Goal: Transaction & Acquisition: Purchase product/service

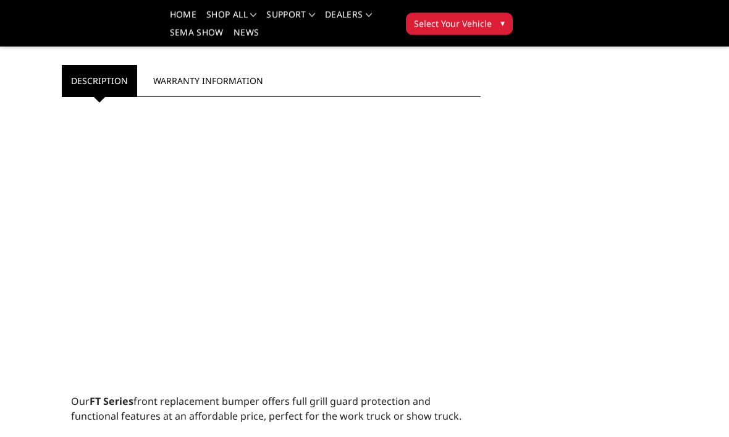
scroll to position [721, 0]
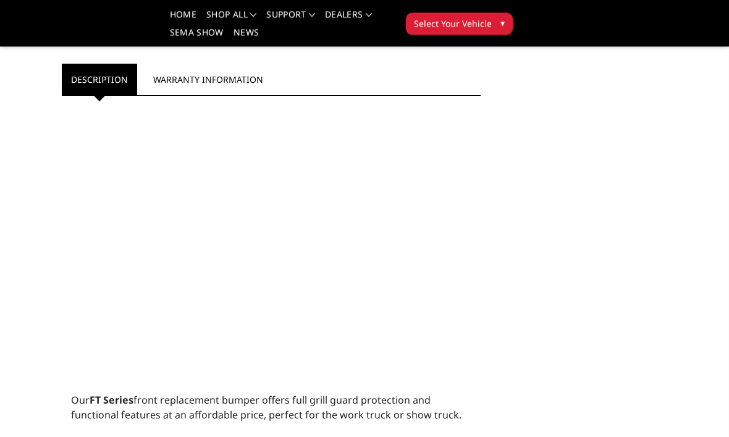
click at [71, 352] on div at bounding box center [271, 252] width 400 height 281
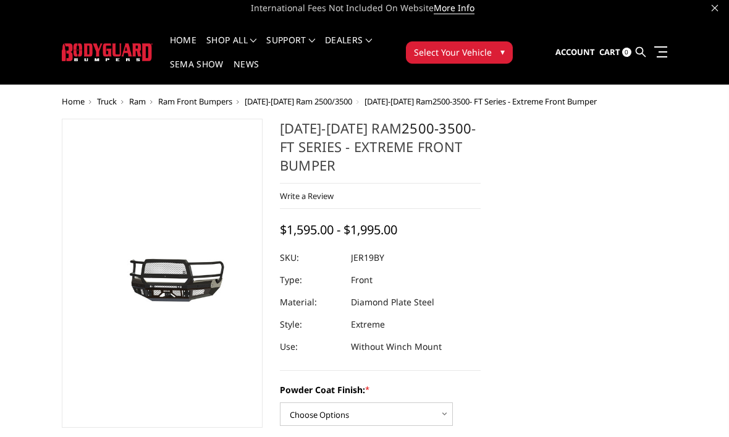
scroll to position [6, 0]
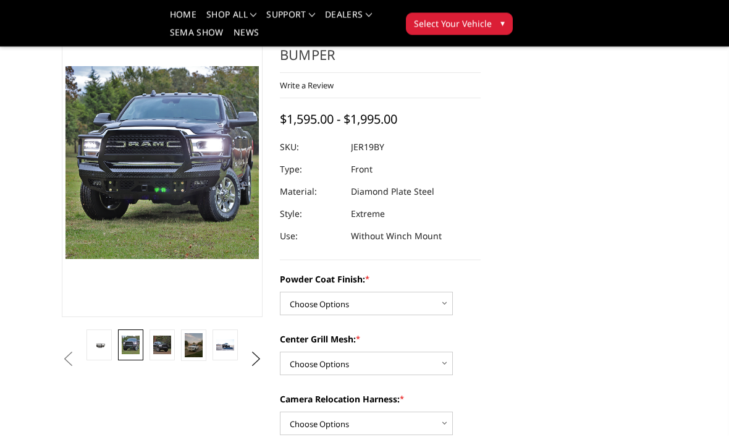
scroll to position [78, 0]
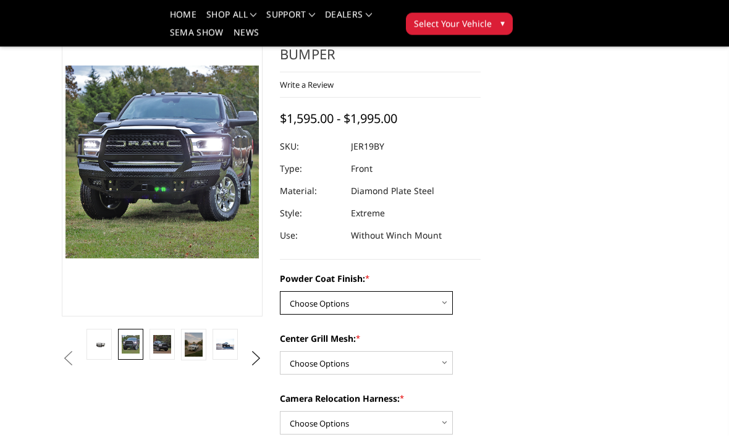
click at [443, 302] on select "Choose Options Bare Metal Gloss Black Powder Coat Textured Black Powder Coat" at bounding box center [366, 303] width 173 height 23
select select "3216"
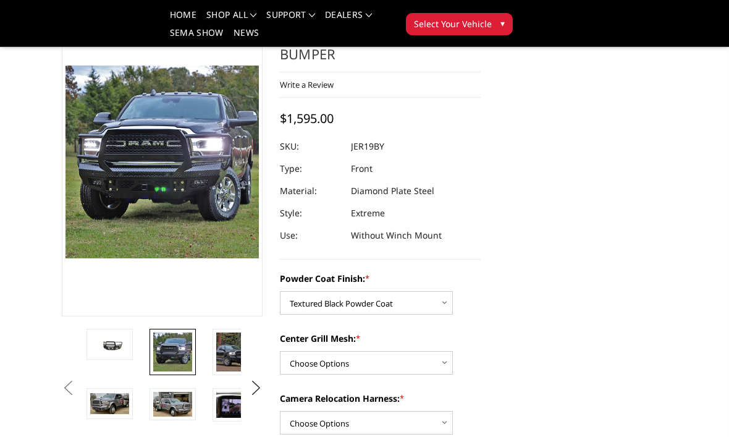
click at [230, 352] on img at bounding box center [235, 351] width 39 height 39
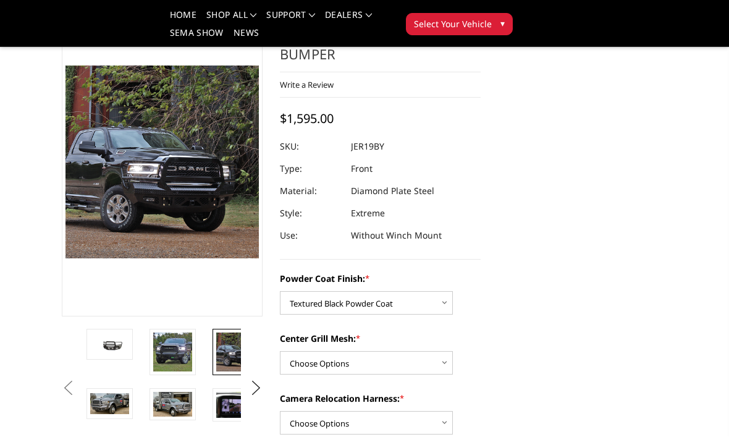
click at [111, 405] on img at bounding box center [109, 403] width 39 height 21
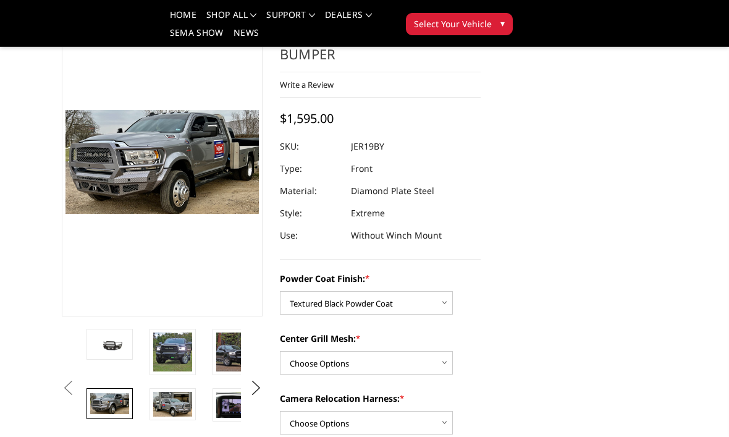
click at [172, 400] on img at bounding box center [172, 404] width 39 height 25
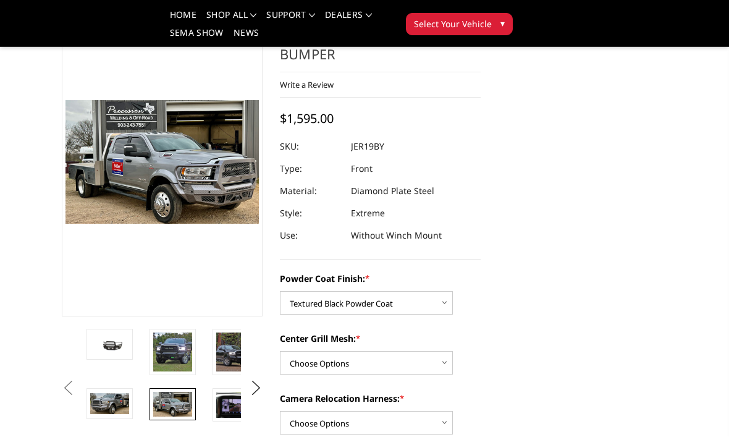
click at [227, 401] on img at bounding box center [235, 405] width 39 height 26
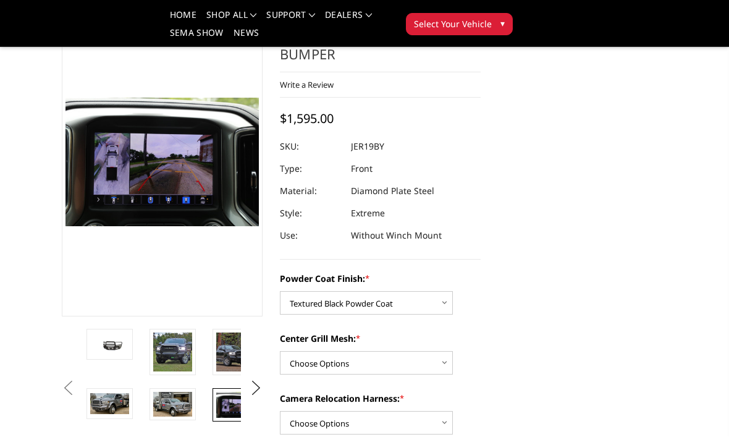
click at [77, 396] on button "Previous" at bounding box center [68, 388] width 19 height 19
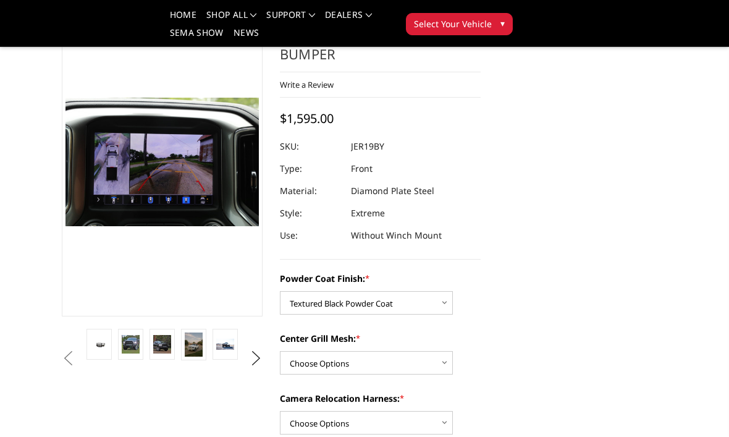
click at [221, 339] on img at bounding box center [225, 344] width 18 height 11
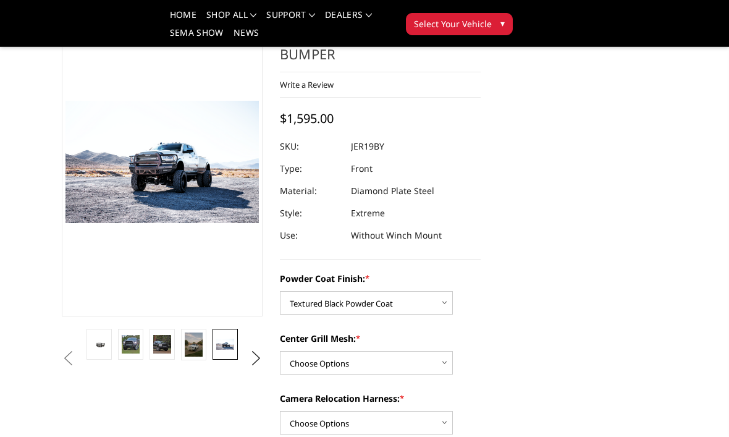
click at [257, 360] on button "Next" at bounding box center [256, 358] width 19 height 19
click at [258, 365] on button "Next" at bounding box center [256, 358] width 19 height 19
click at [224, 342] on img at bounding box center [225, 345] width 18 height 12
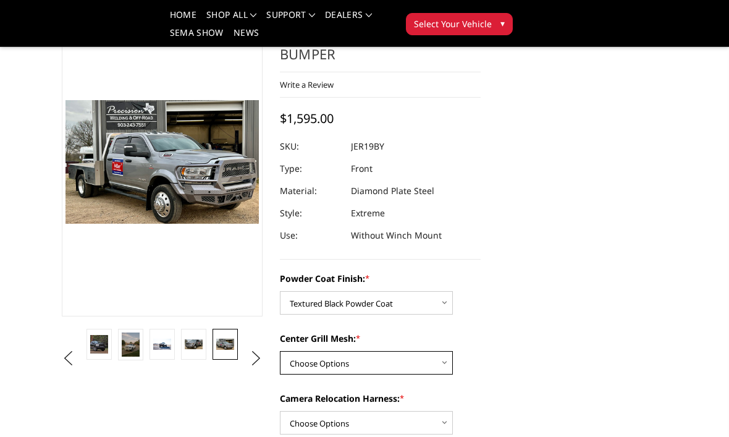
click at [441, 362] on select "Choose Options WITH Expanded Metal in Center Grill WITHOUT Expanded Metal in Ce…" at bounding box center [366, 362] width 173 height 23
select select "3217"
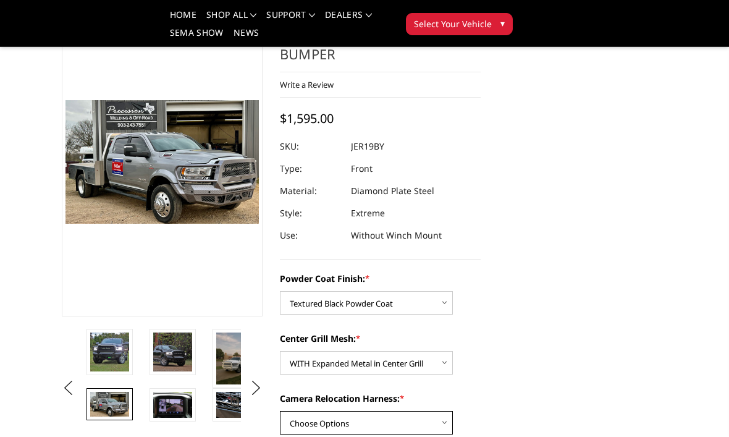
click at [442, 421] on select "Choose Options WITH Camera Relocation Harness WITHOUT Camera Relocation Harness" at bounding box center [366, 422] width 173 height 23
select select "3219"
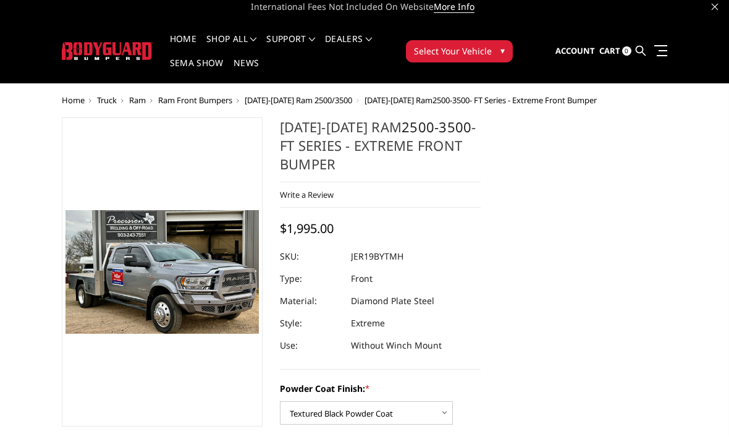
scroll to position [0, 0]
